Goal: Communication & Community: Answer question/provide support

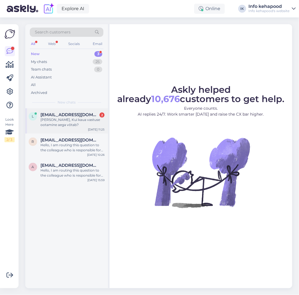
click at [72, 124] on div "[PERSON_NAME], Kui kaua vastuse ootamine aega võtab?" at bounding box center [72, 122] width 64 height 10
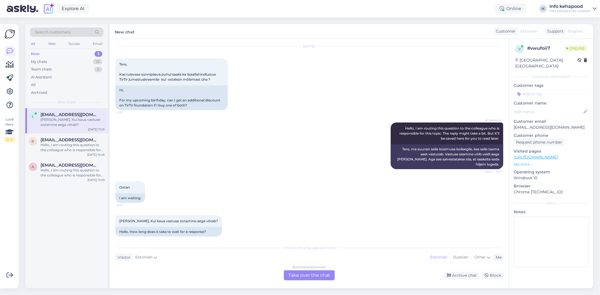
scroll to position [16, 0]
click at [299, 275] on div "Estonian to Estonian Take over the chat" at bounding box center [309, 275] width 51 height 10
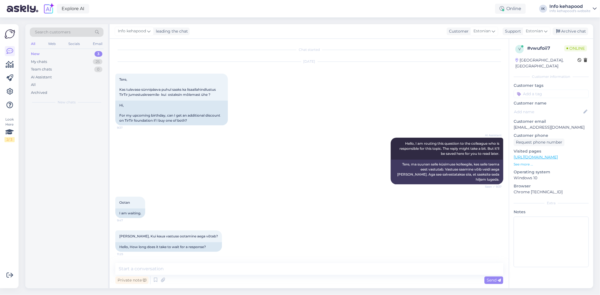
scroll to position [0, 0]
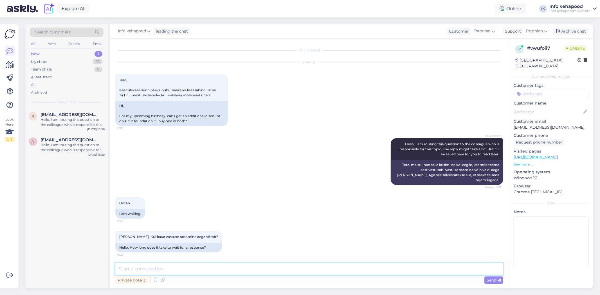
click at [295, 273] on textarea at bounding box center [309, 269] width 388 height 12
click at [257, 266] on textarea "Tere! Me ei paku toodetele lisaallahindlust. Meil on aka s" at bounding box center [309, 269] width 388 height 12
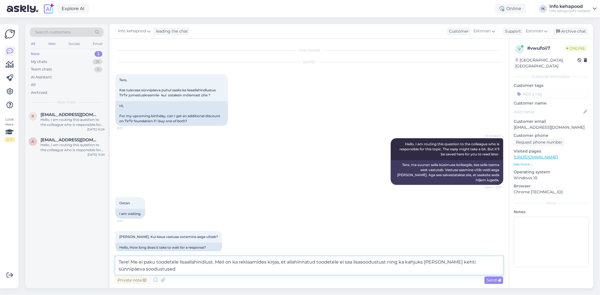
drag, startPoint x: 154, startPoint y: 266, endPoint x: 114, endPoint y: 255, distance: 41.6
click at [114, 255] on div "Chat started [DATE] Tere, Kas tulevase sünnipäeva puhul saaks ka lisaallahindlu…" at bounding box center [309, 164] width 399 height 250
paste textarea "Kahjuks me ei paku toodetele lisaallahindlusi. Samuti on meie reklaamides kirja…"
type textarea "Tere! Kahjuks me ei paku toodetele lisaallahindlusi. Samuti on meie reklaamides…"
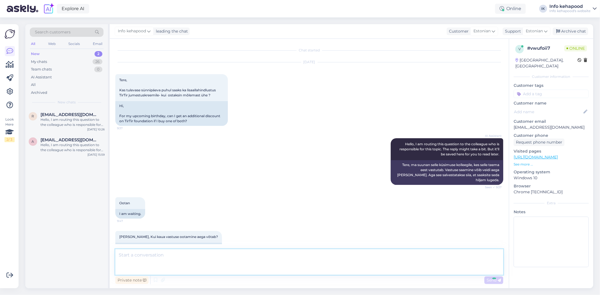
scroll to position [40, 0]
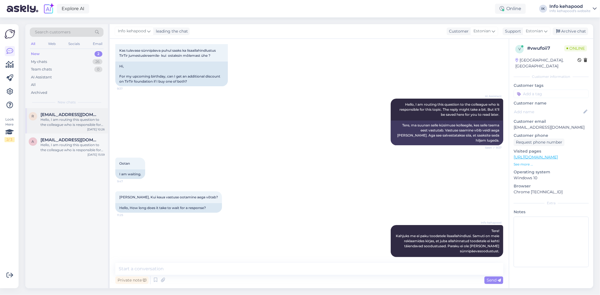
click at [61, 130] on div "[PERSON_NAME] [PERSON_NAME][EMAIL_ADDRESS][DOMAIN_NAME] Hello, I am routing thi…" at bounding box center [66, 120] width 83 height 25
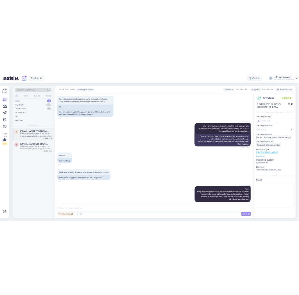
scroll to position [0, 0]
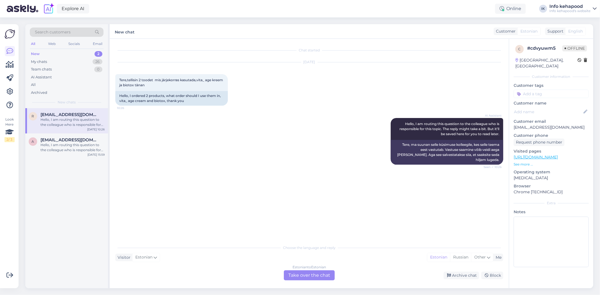
click at [299, 274] on div "Estonian to Estonian Take over the chat" at bounding box center [309, 275] width 51 height 10
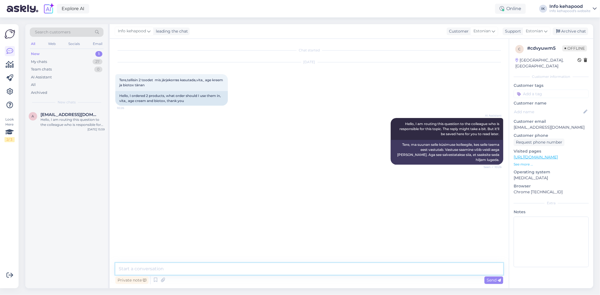
click at [281, 263] on textarea at bounding box center [309, 269] width 388 height 12
paste textarea "Tere! Aitäh küsimuse eest. Soovitame esmalt kasutada Biotoxi seerumit, kuna see…"
type textarea "Tere! Aitäh küsimuse eest. Soovitame esmalt kasutada Biotoxi seerumit, kuna see…"
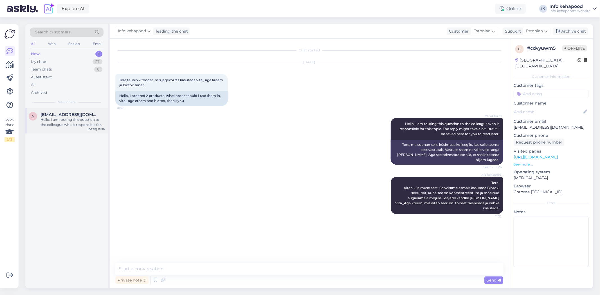
click at [76, 122] on div "Hello, I am routing this question to the colleague who is responsible for this …" at bounding box center [72, 122] width 64 height 10
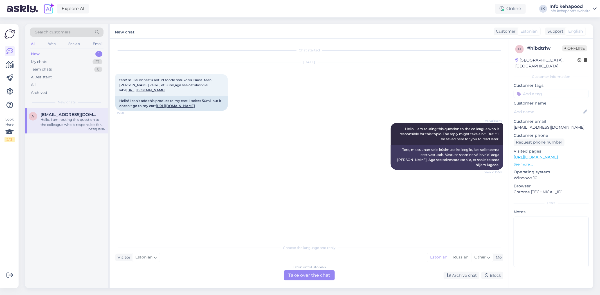
click at [76, 57] on div "New 1" at bounding box center [67, 54] width 74 height 8
click at [78, 63] on div "My chats 27" at bounding box center [67, 62] width 74 height 8
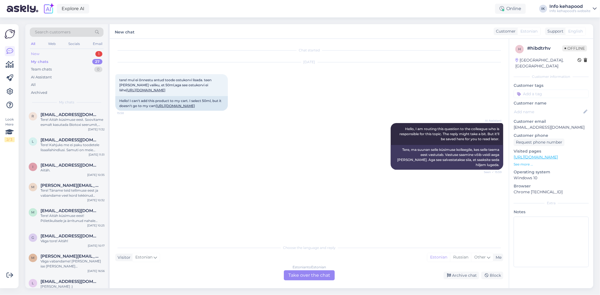
click at [64, 54] on div "New 1" at bounding box center [67, 54] width 74 height 8
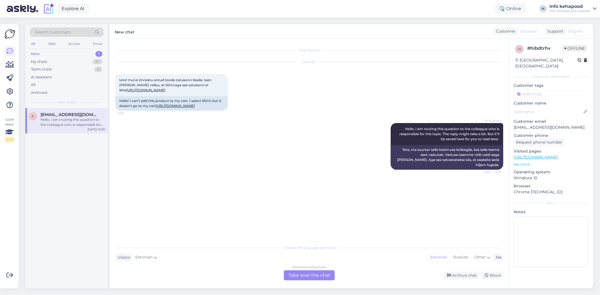
click at [62, 56] on div "New 1" at bounding box center [67, 54] width 74 height 8
click at [61, 61] on div "My chats 27" at bounding box center [67, 62] width 74 height 8
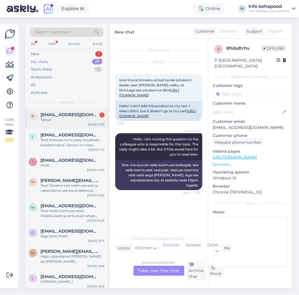
click at [64, 121] on div "Tänud" at bounding box center [72, 119] width 64 height 5
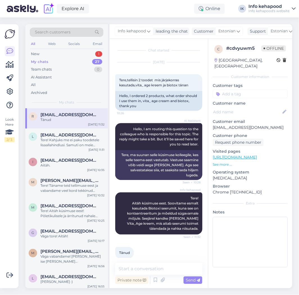
scroll to position [7, 0]
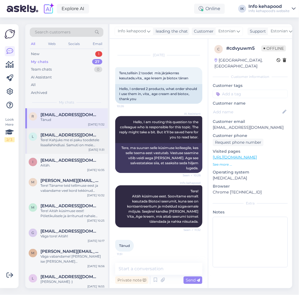
click at [54, 135] on span "[EMAIL_ADDRESS][DOMAIN_NAME]" at bounding box center [69, 134] width 58 height 5
